Goal: Information Seeking & Learning: Check status

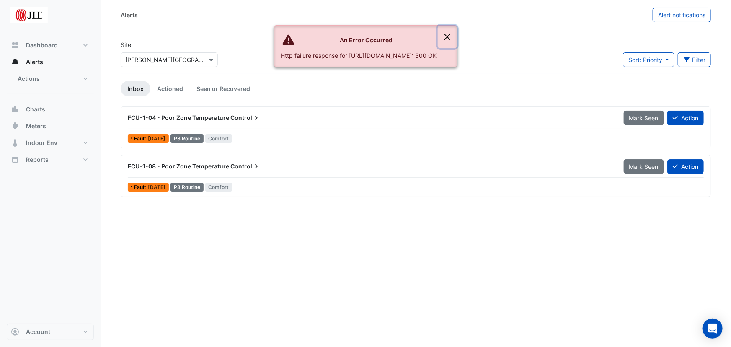
click at [457, 34] on button "Close" at bounding box center [447, 37] width 19 height 23
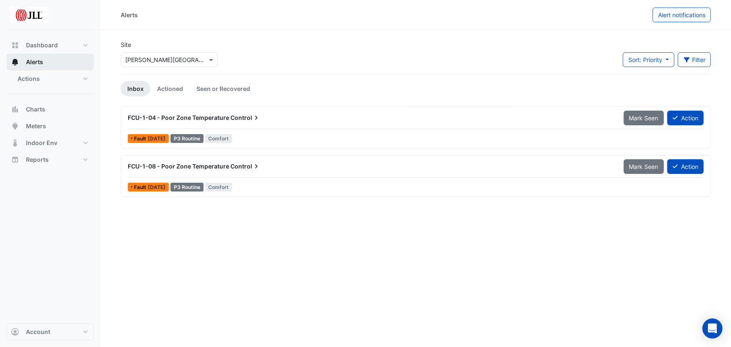
click at [38, 62] on span "Alerts" at bounding box center [34, 62] width 17 height 8
click at [40, 77] on button "Actions" at bounding box center [50, 78] width 87 height 17
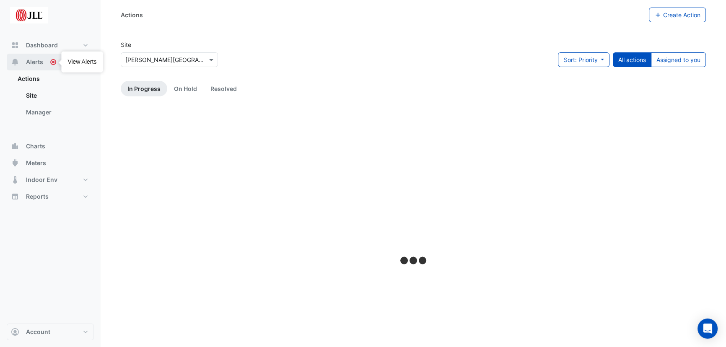
click at [37, 61] on span "Alerts" at bounding box center [34, 62] width 17 height 8
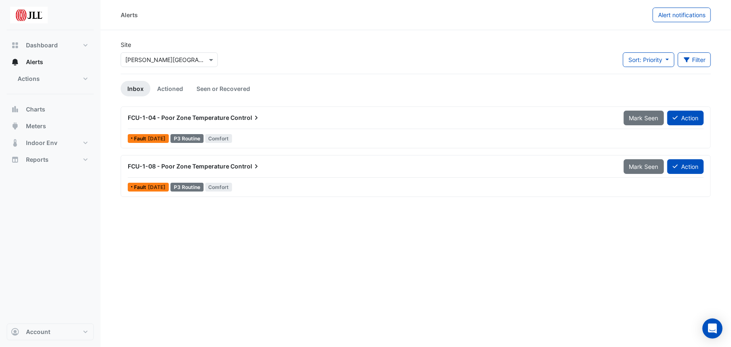
click at [217, 117] on span "FCU-1-04 - Poor Zone Temperature" at bounding box center [178, 117] width 101 height 7
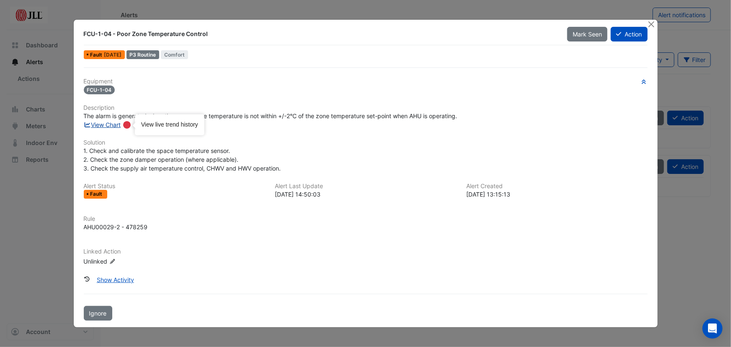
click at [104, 124] on link "View Chart" at bounding box center [102, 124] width 37 height 7
click at [651, 24] on button "Close" at bounding box center [652, 24] width 9 height 9
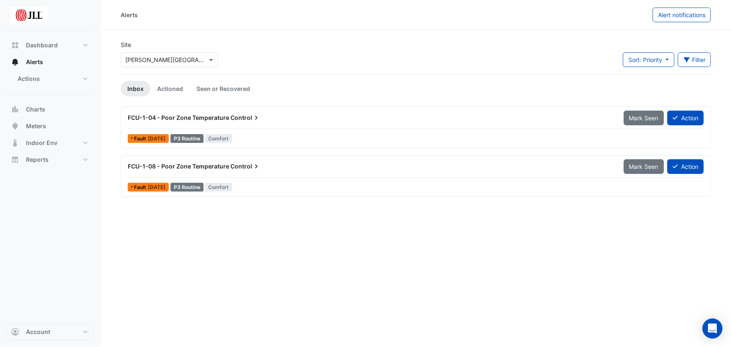
click at [213, 166] on span "FCU-1-08 - Poor Zone Temperature" at bounding box center [178, 166] width 101 height 7
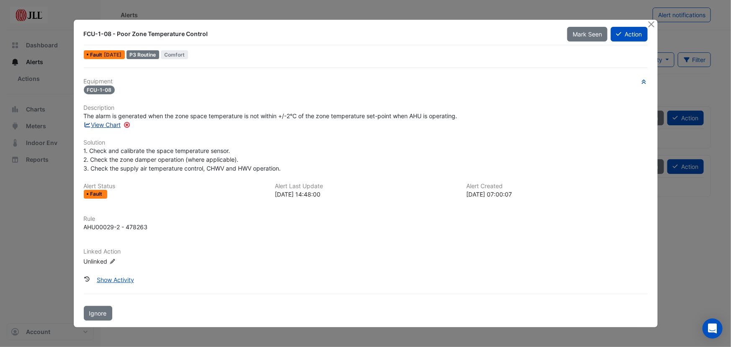
click at [105, 124] on link "View Chart" at bounding box center [102, 124] width 37 height 7
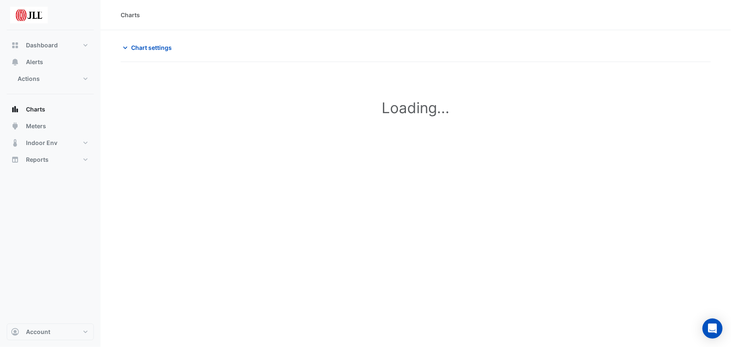
click at [193, 202] on div "**********" at bounding box center [416, 173] width 631 height 347
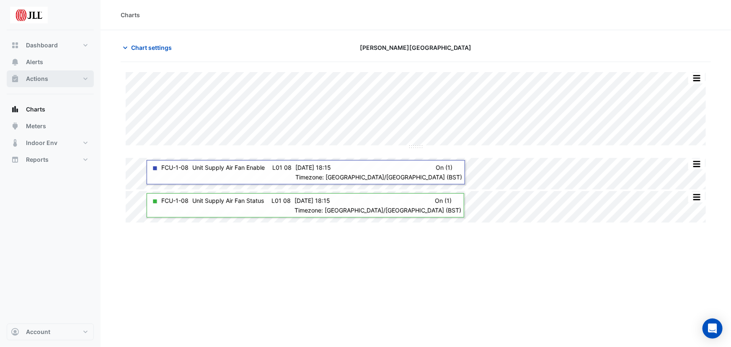
click at [63, 77] on button "Actions" at bounding box center [50, 78] width 87 height 17
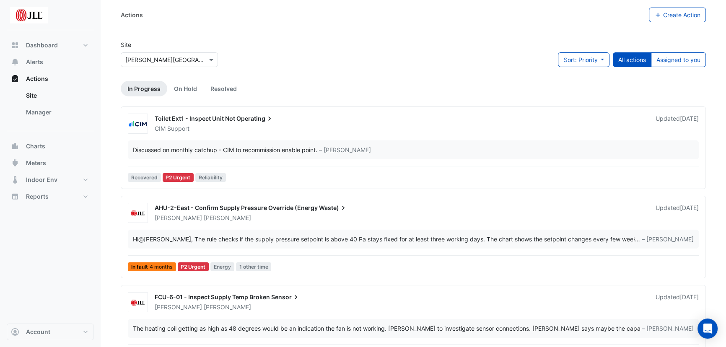
click at [238, 118] on span "Operating" at bounding box center [254, 118] width 37 height 8
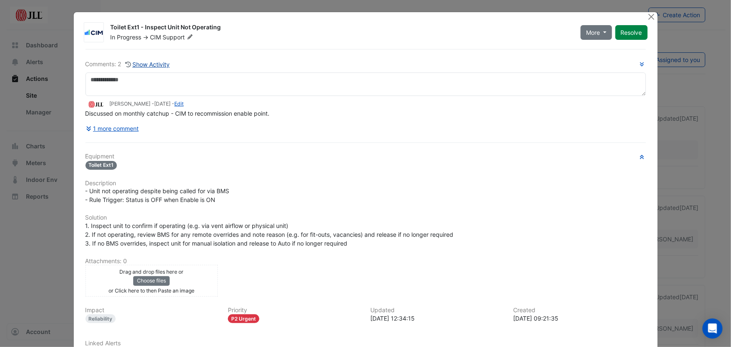
click at [155, 65] on button "Show Activity" at bounding box center [148, 65] width 46 height 10
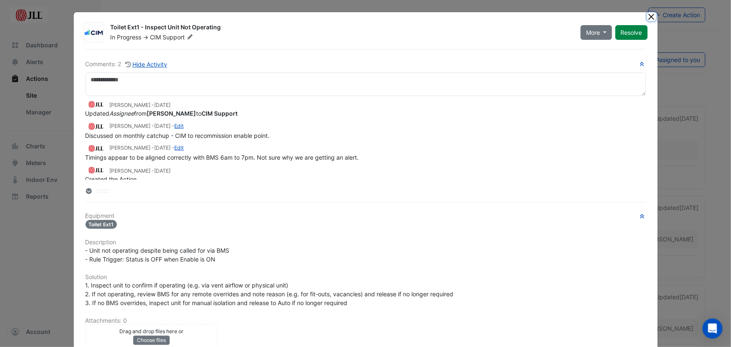
click at [649, 17] on button "Close" at bounding box center [652, 16] width 9 height 9
